Goal: Task Accomplishment & Management: Manage account settings

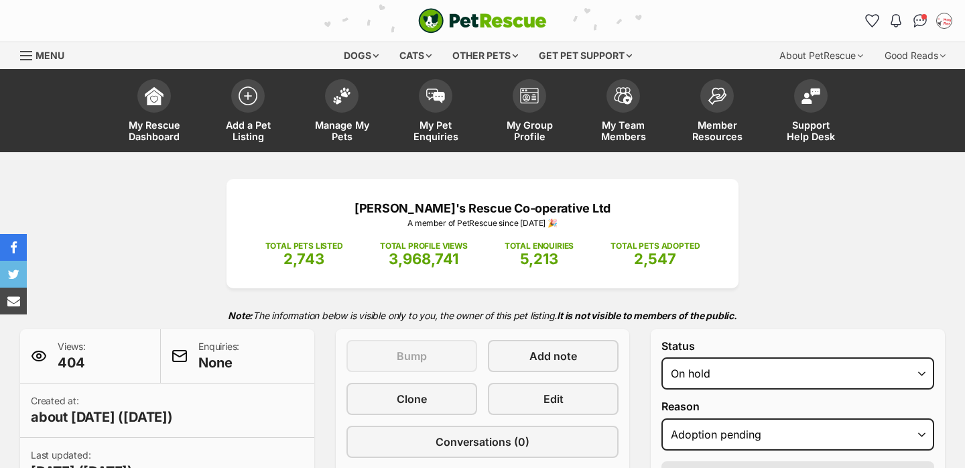
select select "adoption_pending"
click at [340, 101] on span at bounding box center [342, 93] width 34 height 34
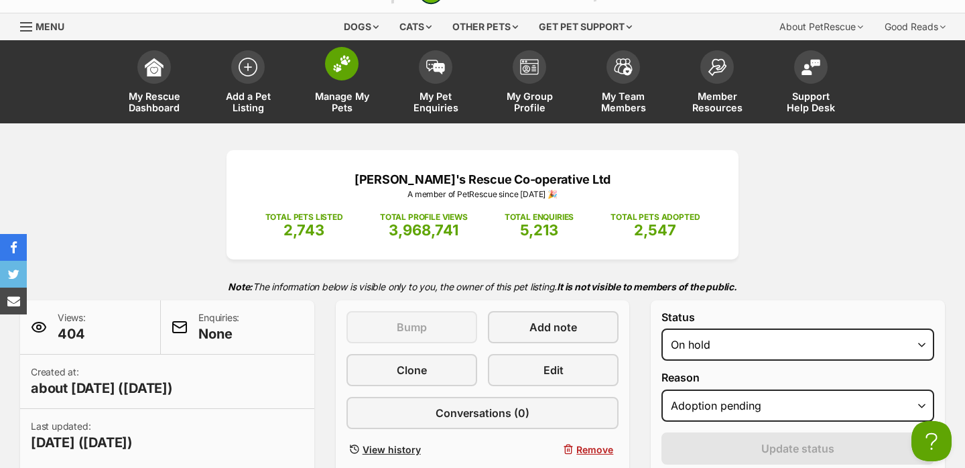
scroll to position [31, 0]
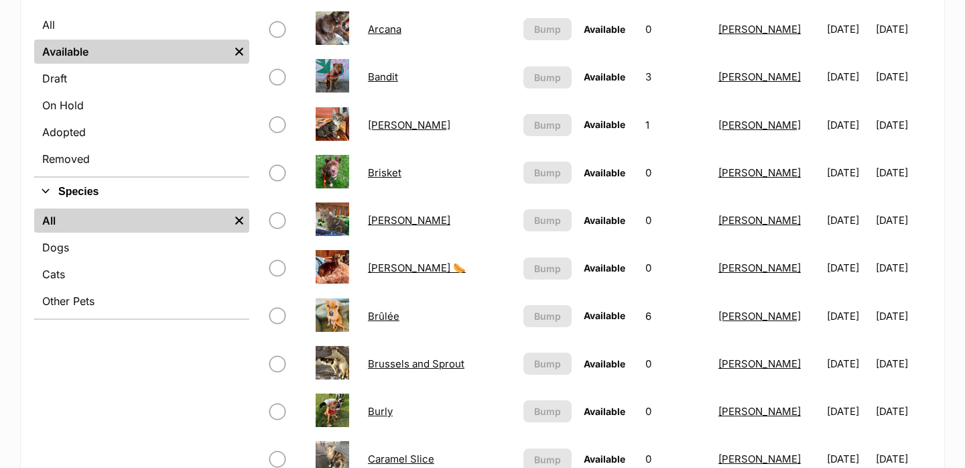
scroll to position [364, 0]
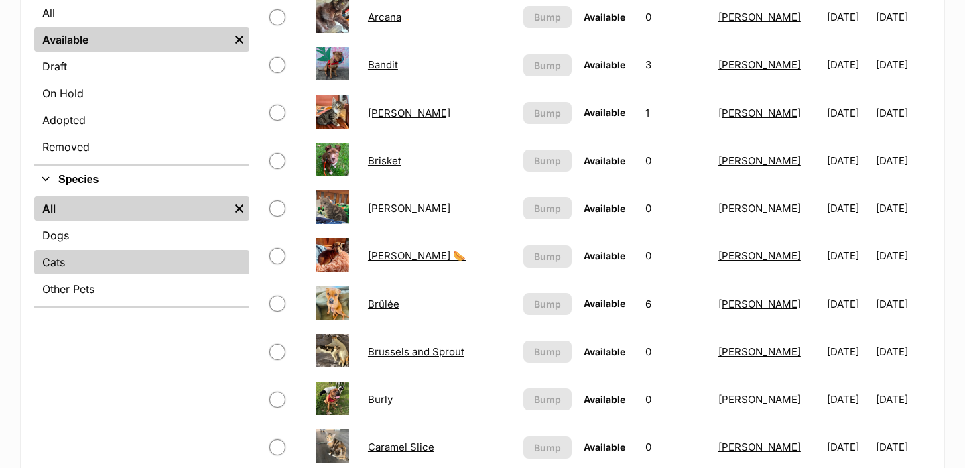
click at [90, 265] on link "Cats" at bounding box center [141, 262] width 215 height 24
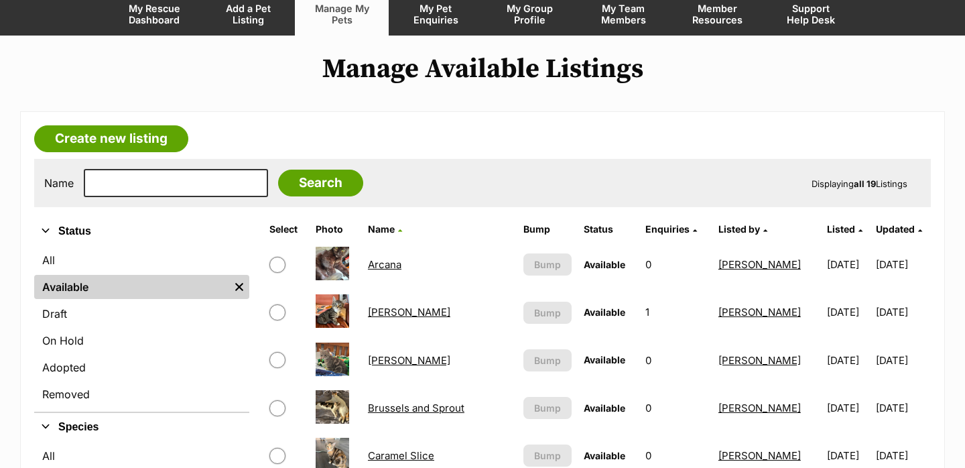
scroll to position [117, 0]
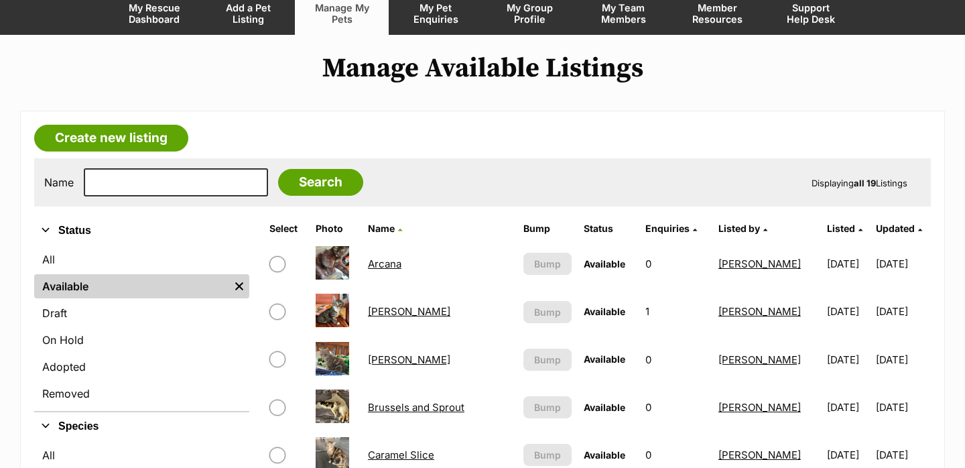
click at [380, 362] on link "Brixie Rue" at bounding box center [409, 359] width 82 height 13
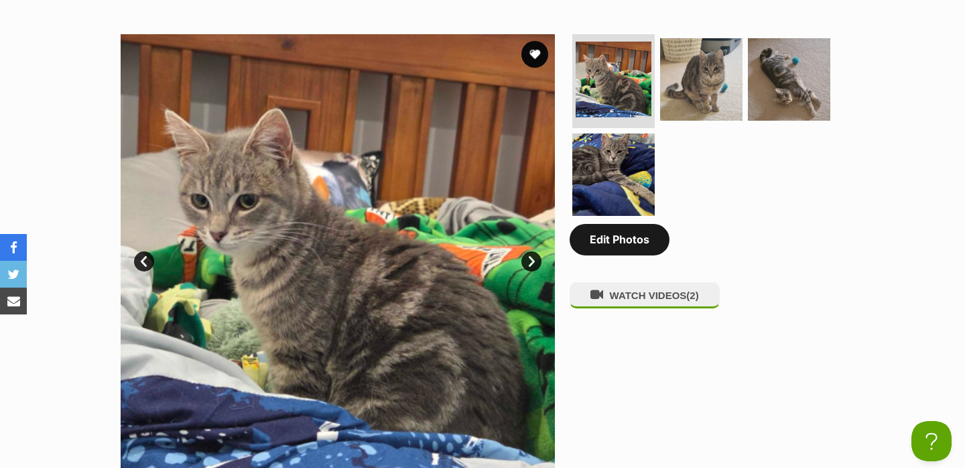
click at [653, 254] on link "Edit Photos" at bounding box center [620, 239] width 100 height 31
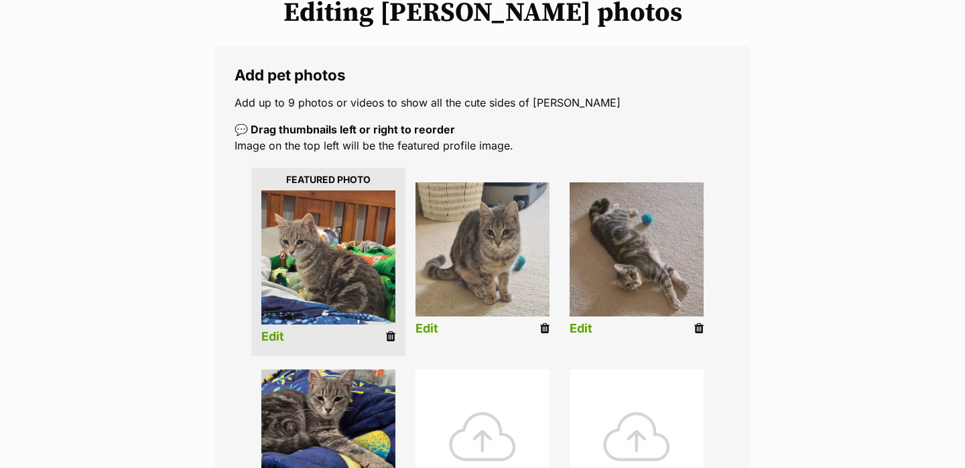
scroll to position [271, 0]
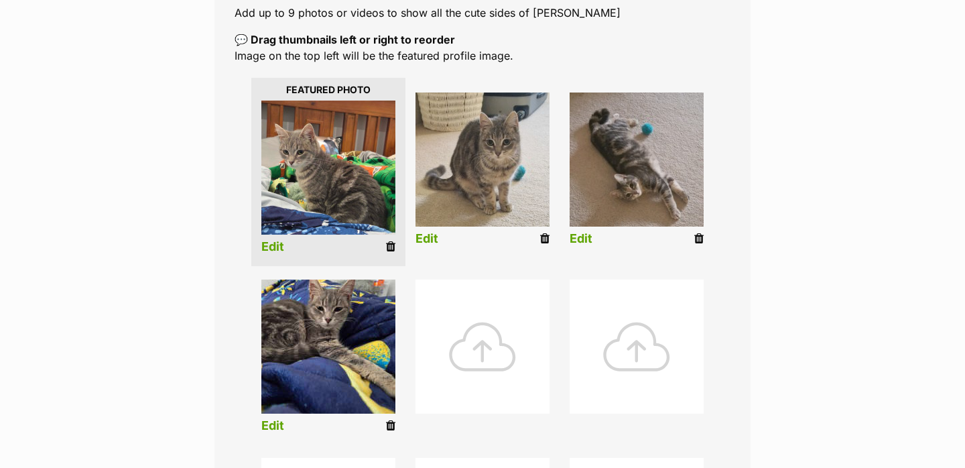
click at [469, 346] on div at bounding box center [483, 346] width 134 height 134
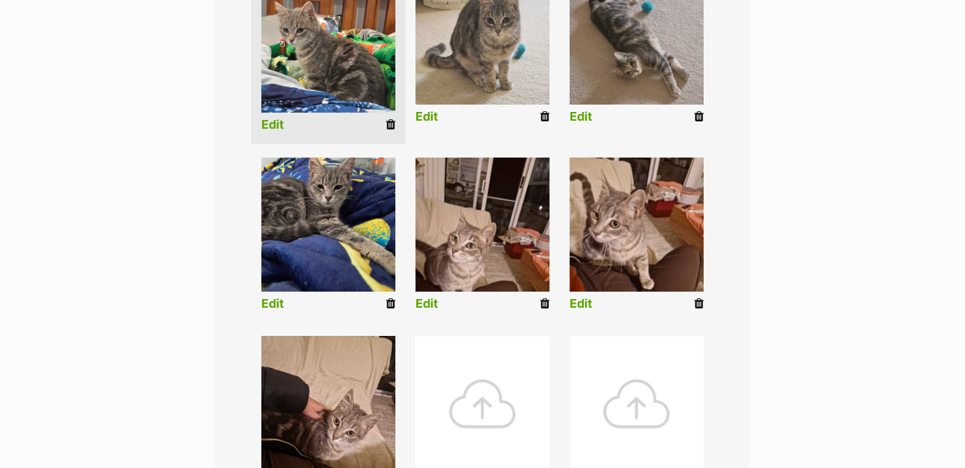
scroll to position [406, 0]
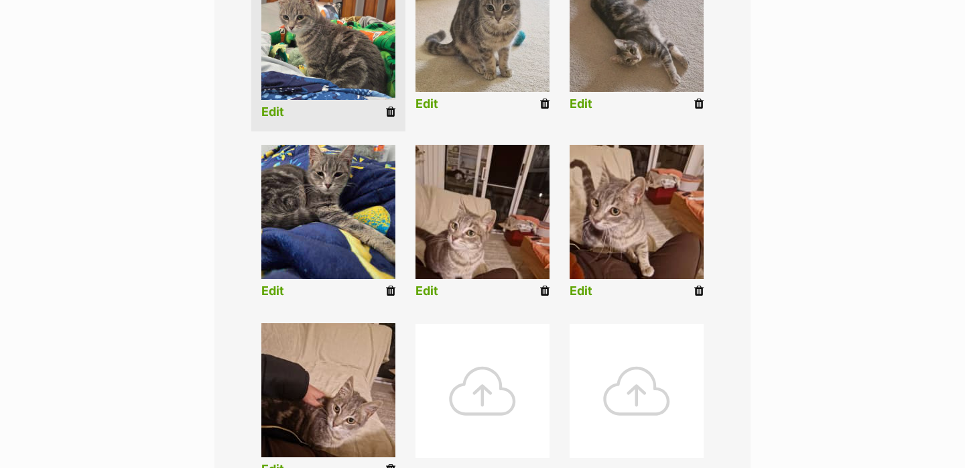
click at [432, 294] on link "Edit" at bounding box center [427, 291] width 23 height 14
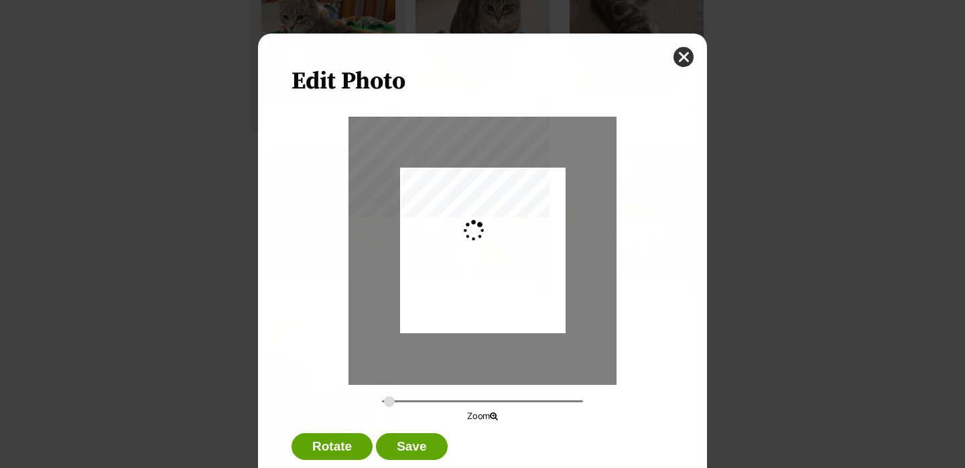
scroll to position [0, 0]
drag, startPoint x: 462, startPoint y: 283, endPoint x: 462, endPoint y: 256, distance: 27.5
click at [462, 256] on div "Dialog Window - Close (Press escape to close)" at bounding box center [483, 223] width 166 height 220
drag, startPoint x: 390, startPoint y: 398, endPoint x: 399, endPoint y: 398, distance: 9.4
click at [399, 398] on input "Dialog Window - Close (Press escape to close)" at bounding box center [482, 401] width 201 height 13
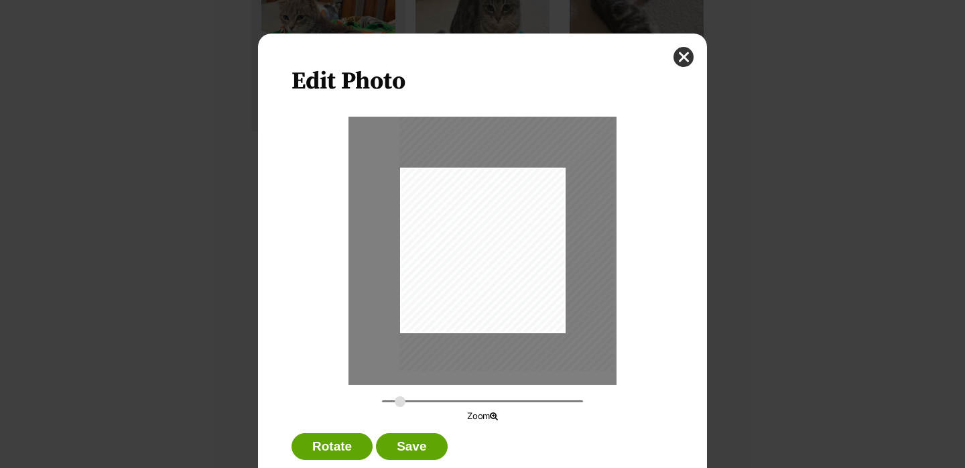
drag, startPoint x: 487, startPoint y: 295, endPoint x: 513, endPoint y: 305, distance: 27.4
click at [513, 305] on div "Dialog Window - Close (Press escape to close)" at bounding box center [506, 228] width 214 height 285
type input "0.3367"
click at [397, 400] on input "Dialog Window - Close (Press escape to close)" at bounding box center [482, 401] width 201 height 13
drag, startPoint x: 446, startPoint y: 355, endPoint x: 456, endPoint y: 355, distance: 10.1
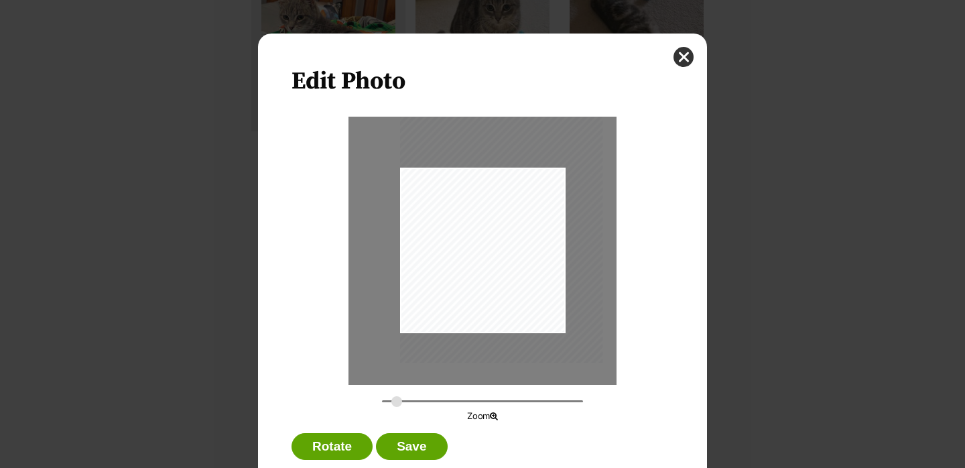
click at [456, 355] on div "Dialog Window - Close (Press escape to close)" at bounding box center [501, 227] width 203 height 271
click at [410, 447] on button "Save" at bounding box center [411, 446] width 71 height 27
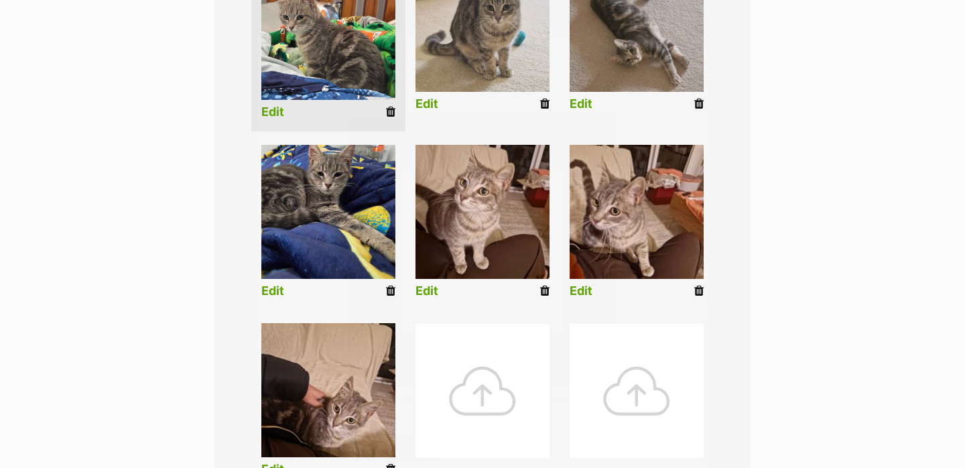
scroll to position [406, 0]
click at [576, 292] on link "Edit" at bounding box center [581, 291] width 23 height 14
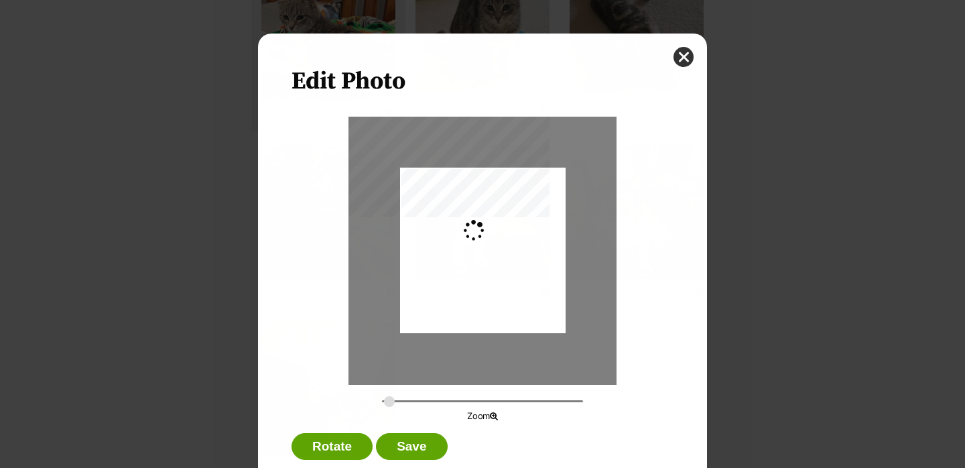
scroll to position [0, 0]
type input "0.2744"
drag, startPoint x: 509, startPoint y: 283, endPoint x: 509, endPoint y: 305, distance: 22.1
click at [509, 305] on div "Dialog Window - Close (Press escape to close)" at bounding box center [483, 272] width 166 height 220
click at [419, 444] on button "Save" at bounding box center [411, 446] width 71 height 27
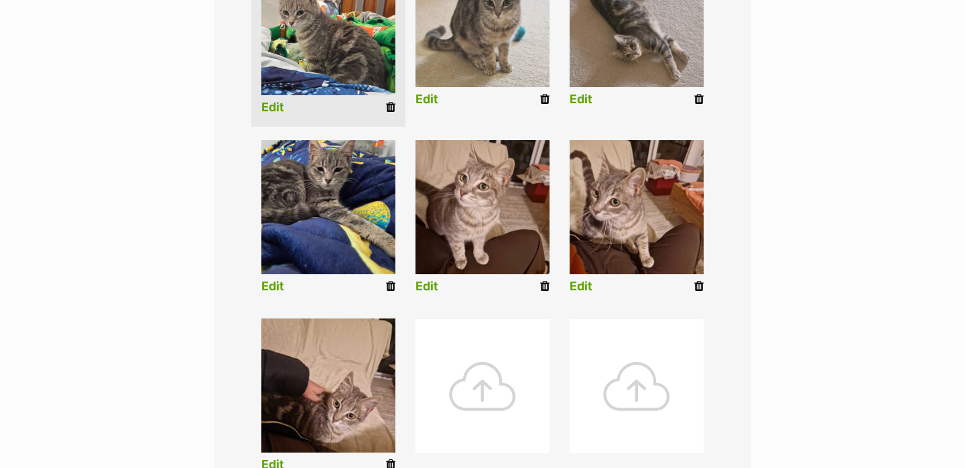
scroll to position [485, 0]
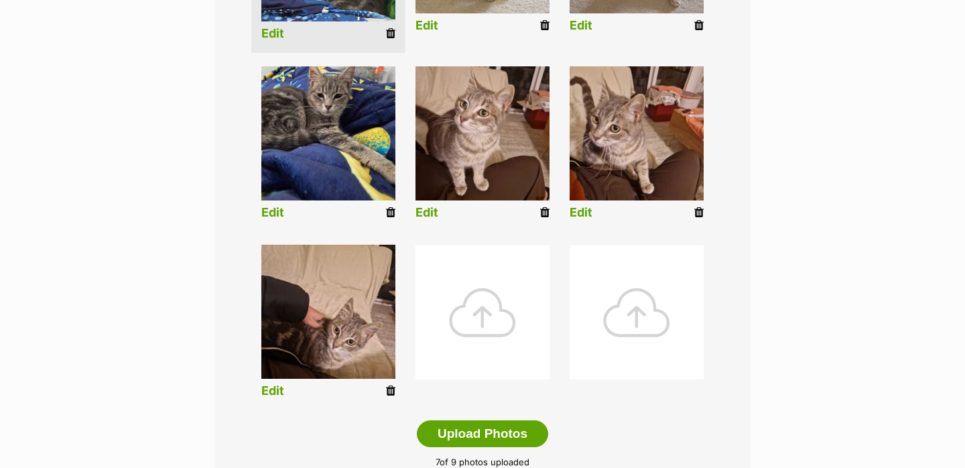
click at [276, 388] on link "Edit" at bounding box center [272, 391] width 23 height 14
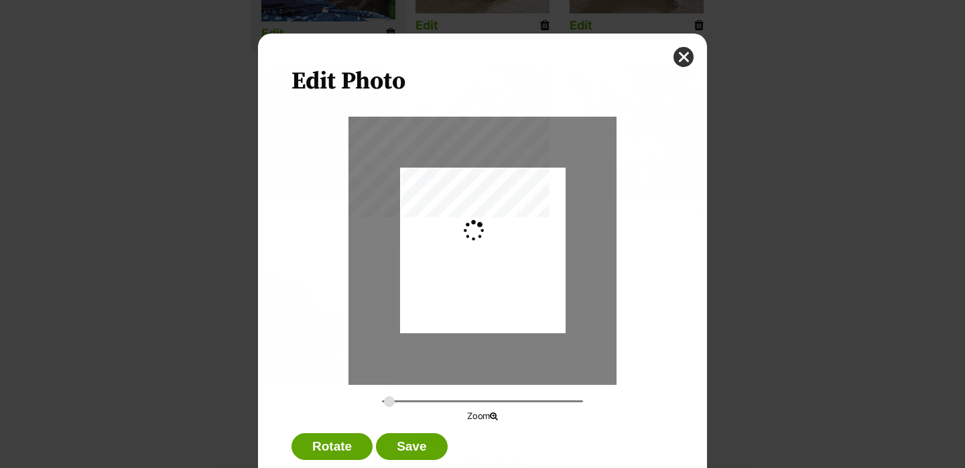
scroll to position [0, 0]
click at [391, 401] on input "Dialog Window - Close (Press escape to close)" at bounding box center [482, 401] width 201 height 13
type input "0.3226"
click at [395, 401] on input "Dialog Window - Close (Press escape to close)" at bounding box center [482, 401] width 201 height 13
click at [505, 300] on div "Dialog Window - Close (Press escape to close)" at bounding box center [483, 250] width 194 height 259
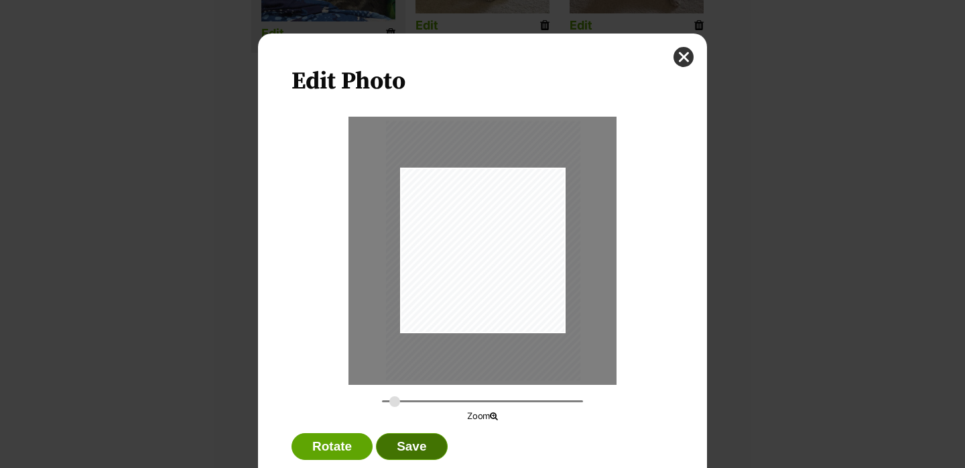
click at [421, 458] on button "Save" at bounding box center [411, 446] width 71 height 27
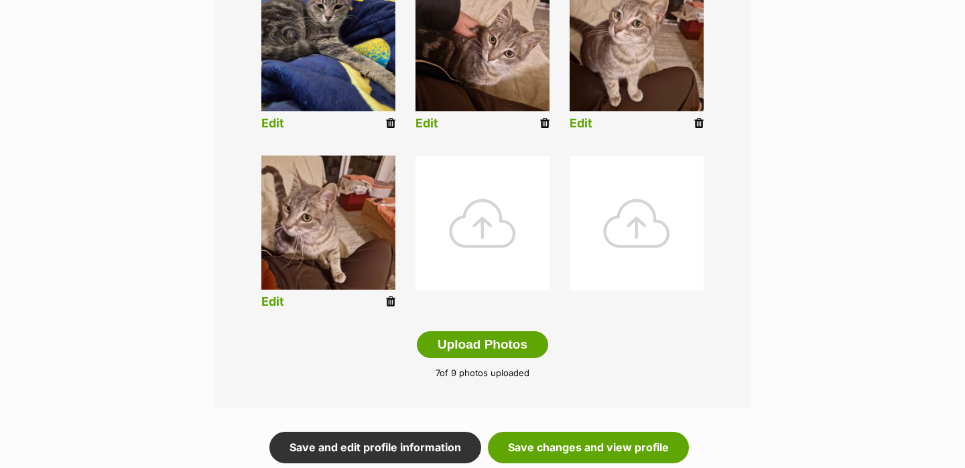
scroll to position [586, 0]
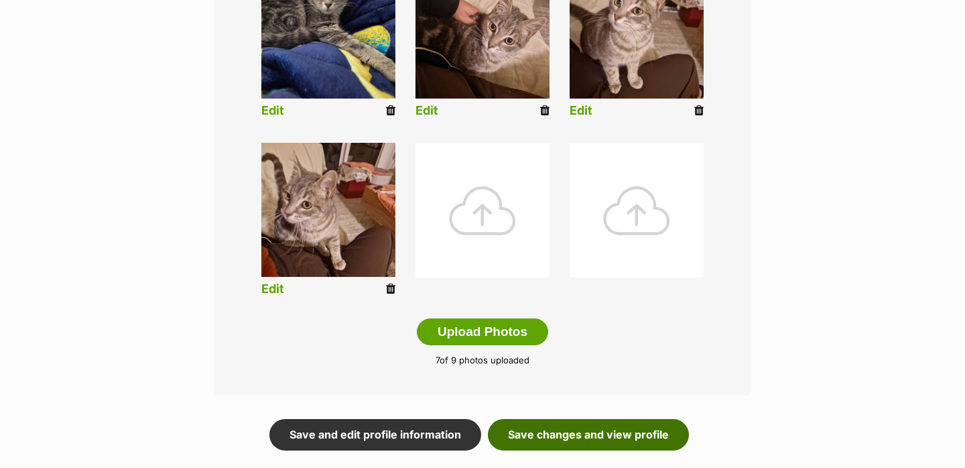
click at [583, 440] on link "Save changes and view profile" at bounding box center [588, 434] width 201 height 31
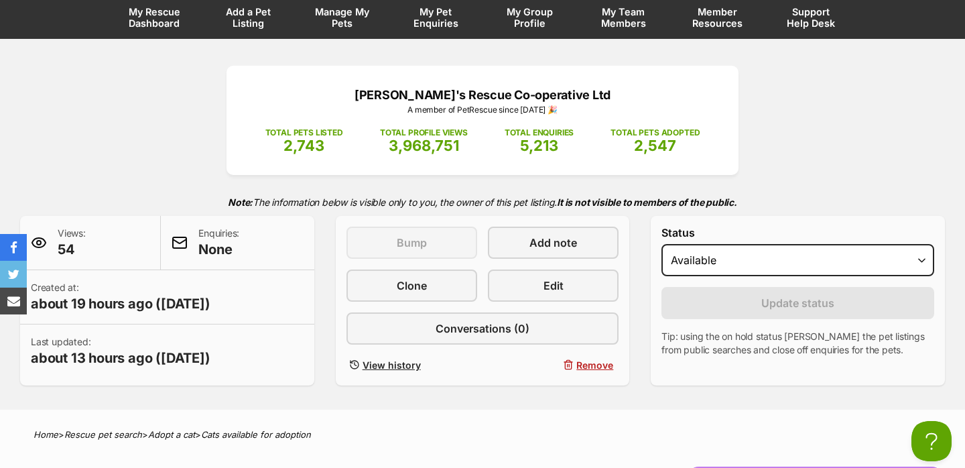
scroll to position [93, 0]
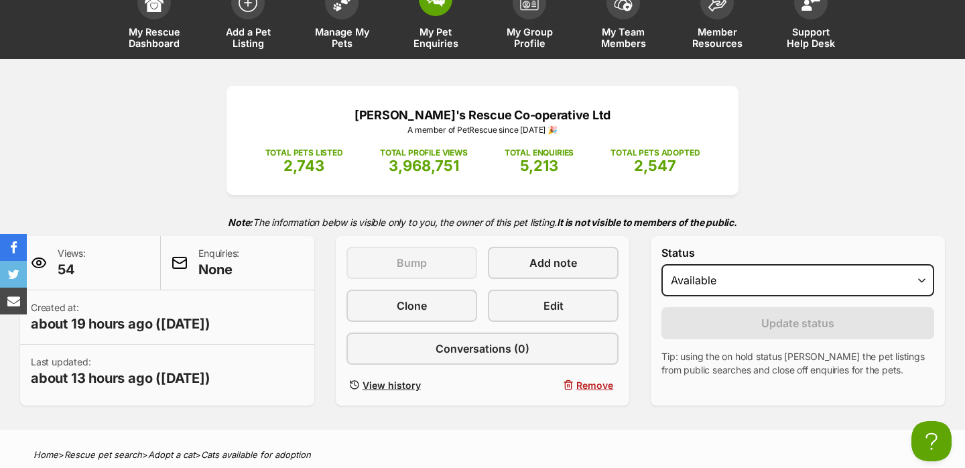
click at [410, 36] on span "My Pet Enquiries" at bounding box center [435, 37] width 60 height 23
click at [361, 31] on span "Manage My Pets" at bounding box center [342, 37] width 60 height 23
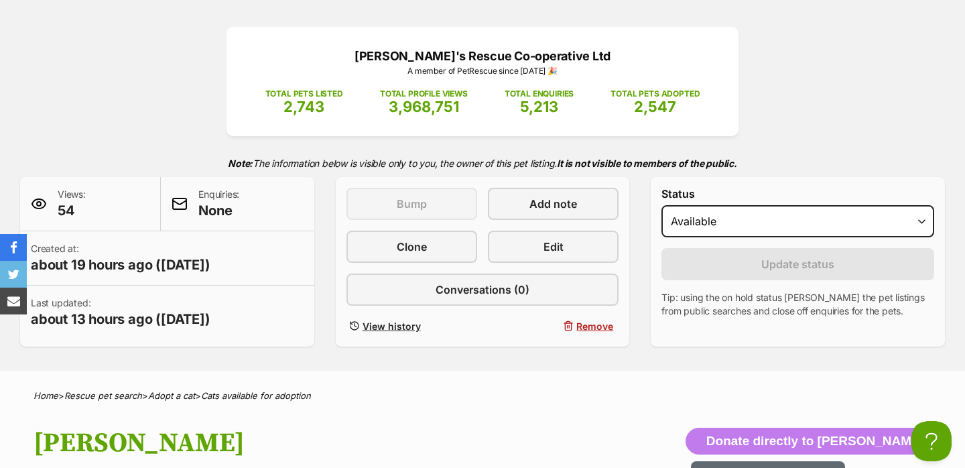
scroll to position [153, 0]
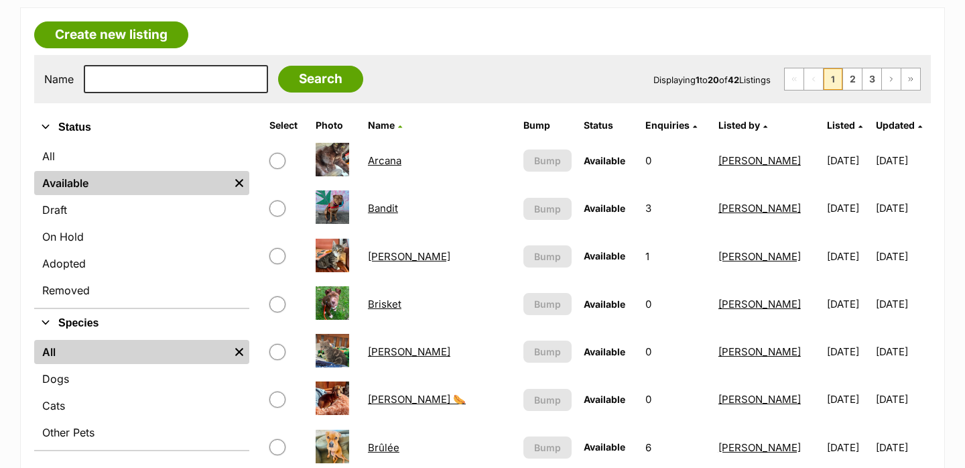
scroll to position [282, 0]
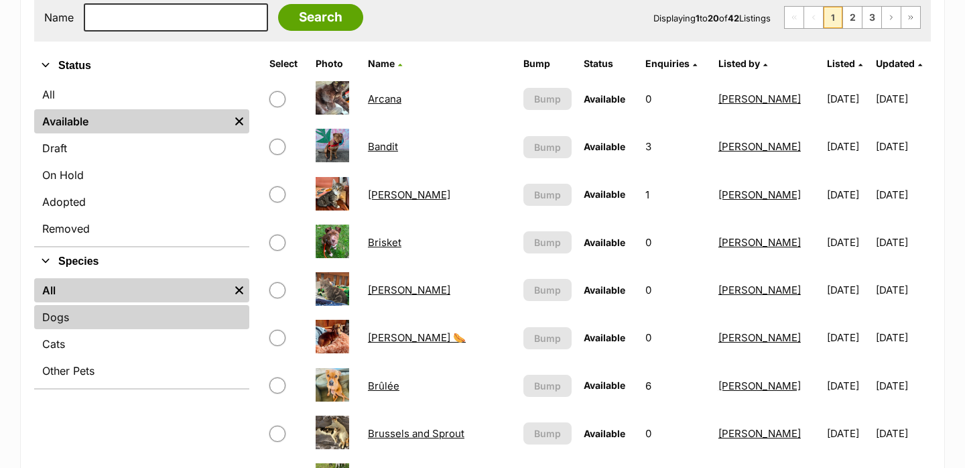
click at [141, 312] on link "Dogs" at bounding box center [141, 317] width 215 height 24
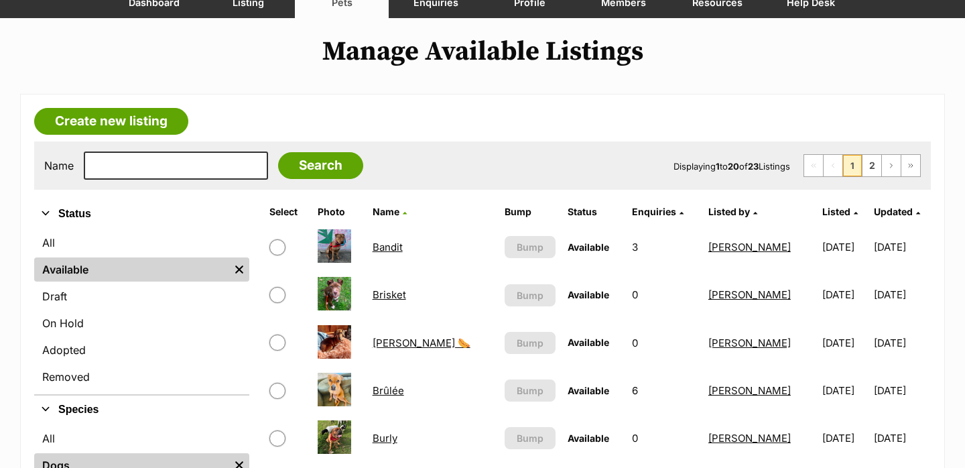
scroll to position [131, 0]
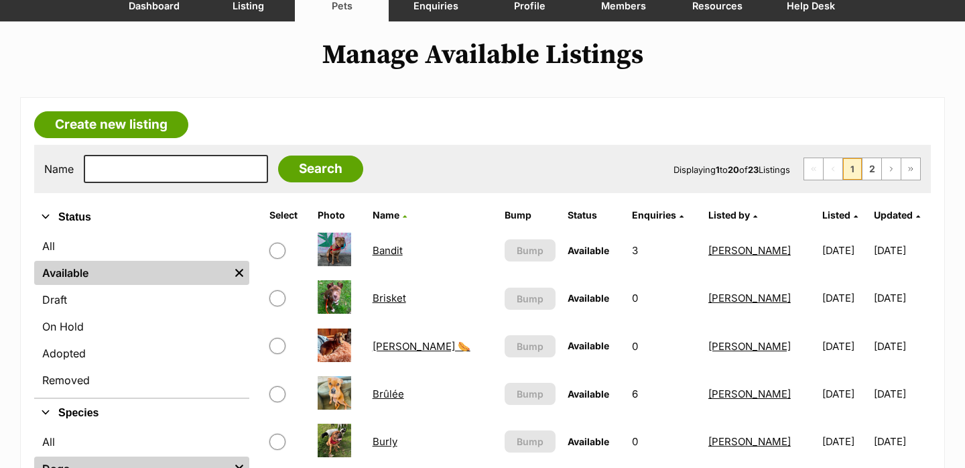
click at [822, 214] on span "Listed" at bounding box center [836, 214] width 28 height 11
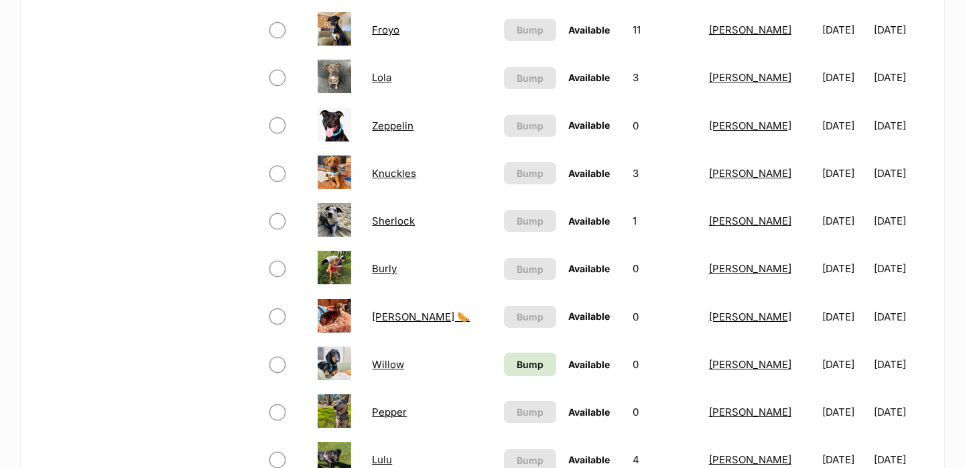
scroll to position [751, 0]
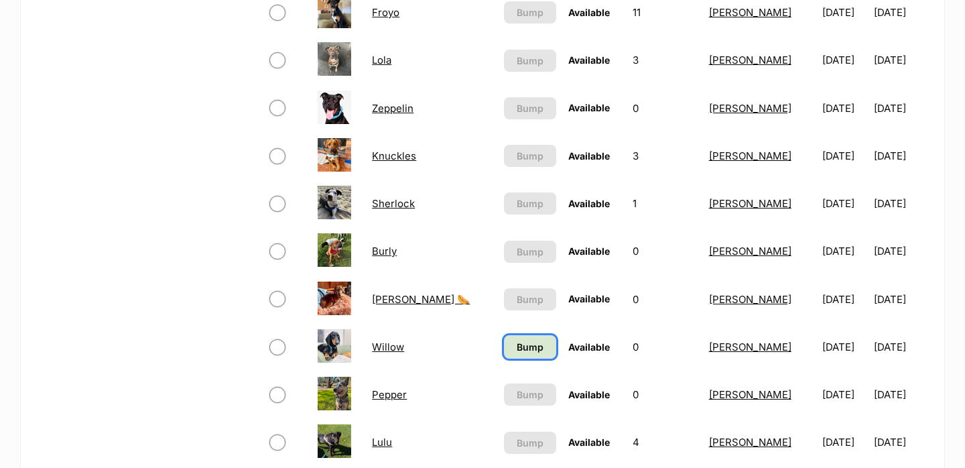
click at [517, 346] on span "Bump" at bounding box center [530, 347] width 27 height 14
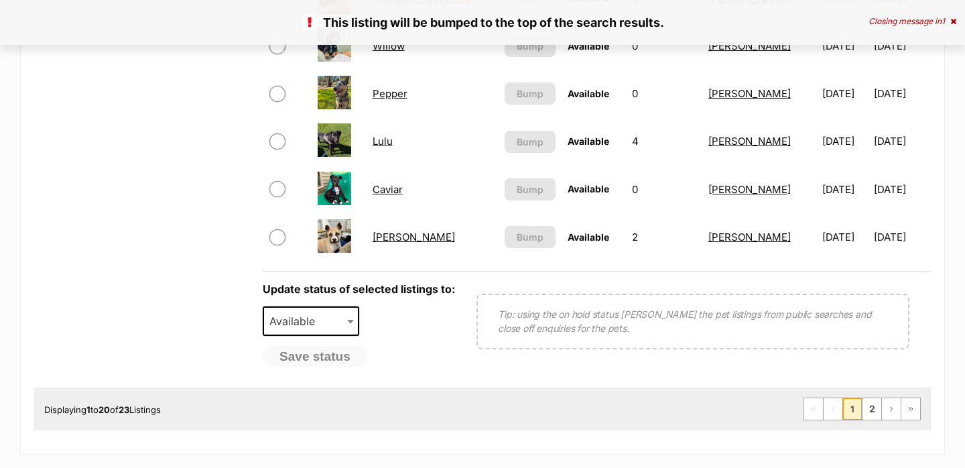
scroll to position [1050, 0]
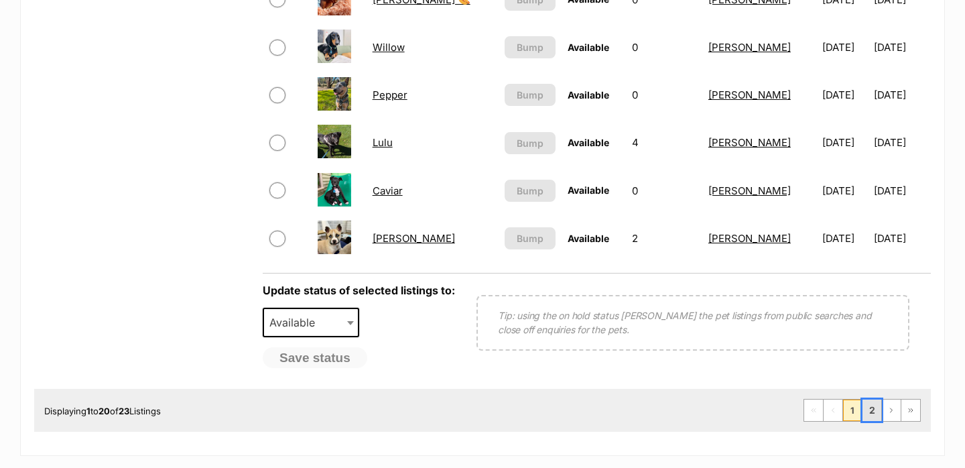
click at [869, 408] on link "2" at bounding box center [872, 409] width 19 height 21
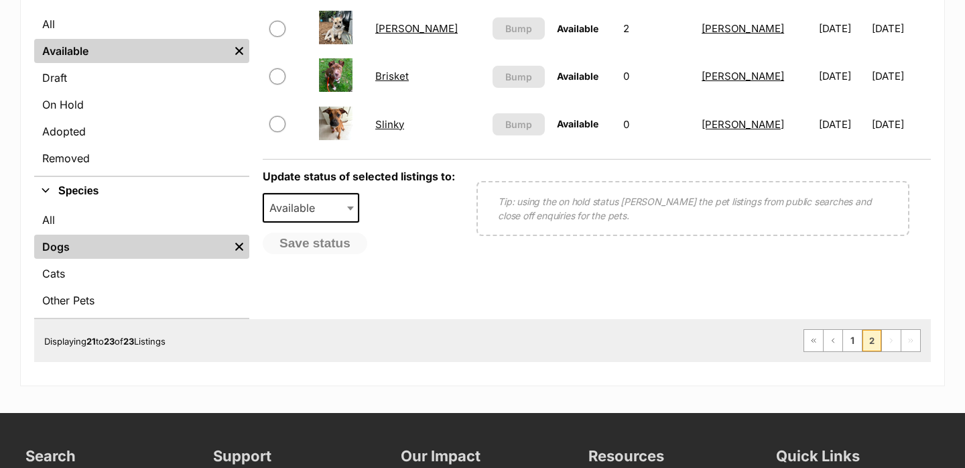
scroll to position [354, 0]
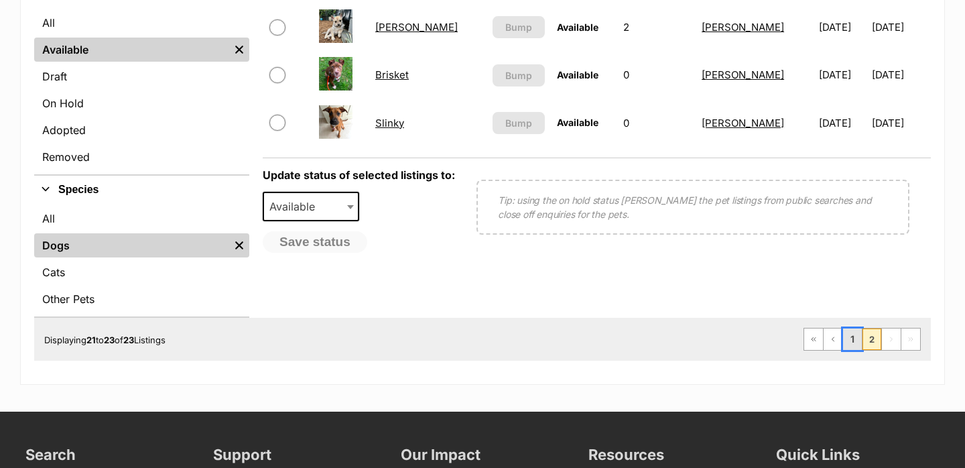
click at [851, 346] on link "1" at bounding box center [852, 338] width 19 height 21
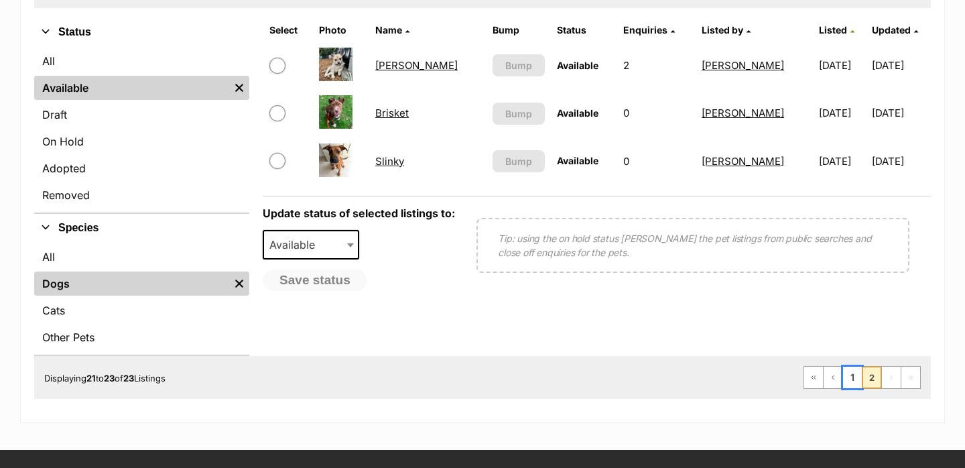
scroll to position [357, 0]
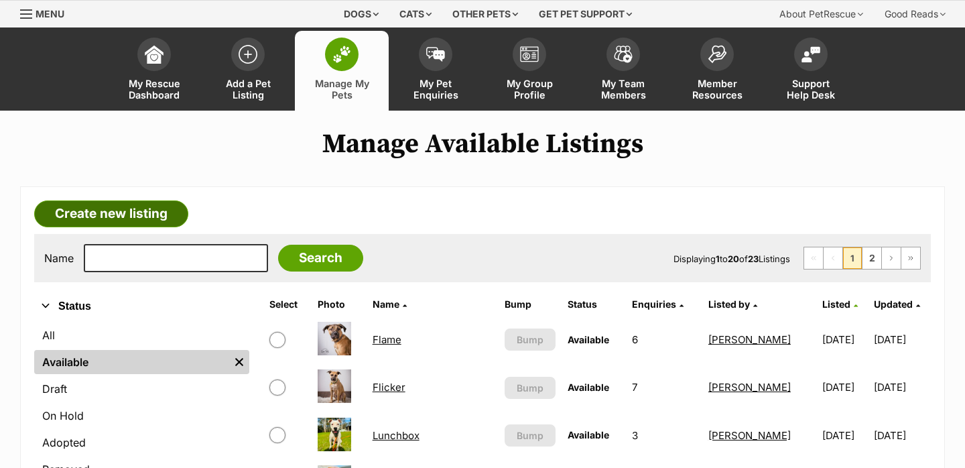
scroll to position [124, 0]
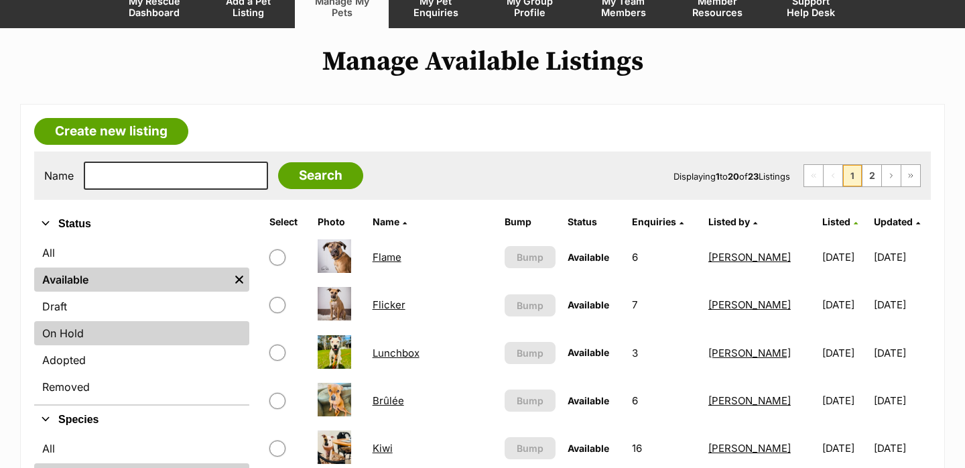
click at [123, 322] on link "On Hold" at bounding box center [141, 333] width 215 height 24
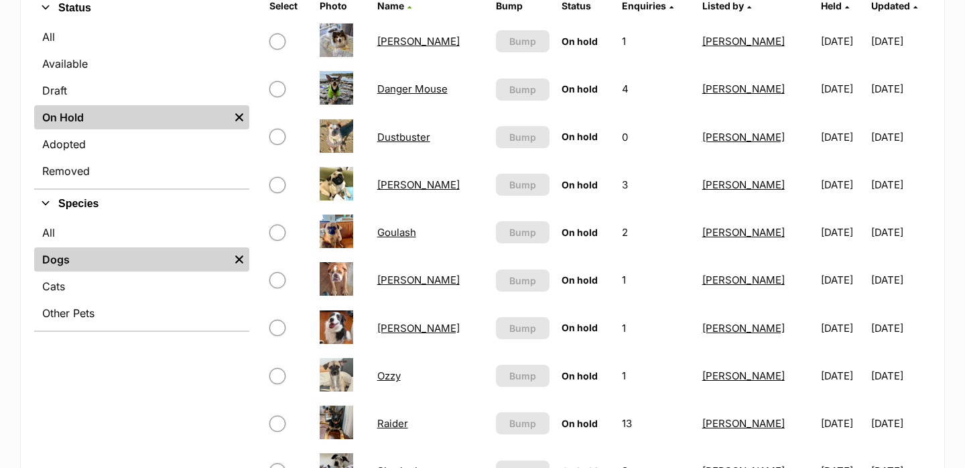
scroll to position [324, 0]
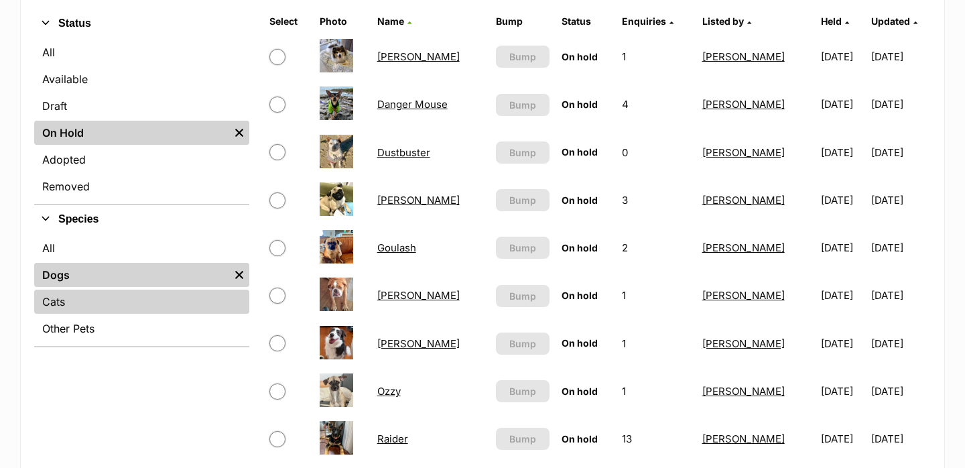
click at [87, 306] on link "Cats" at bounding box center [141, 302] width 215 height 24
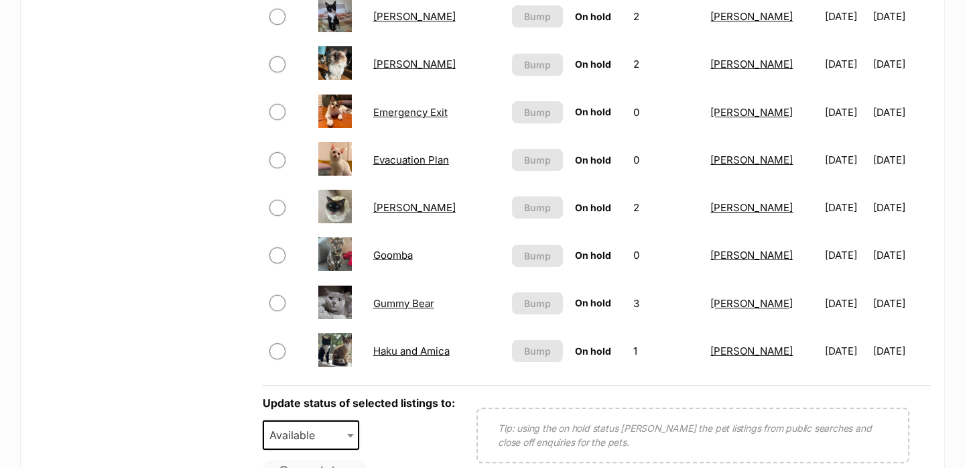
scroll to position [940, 0]
